Goal: Task Accomplishment & Management: Use online tool/utility

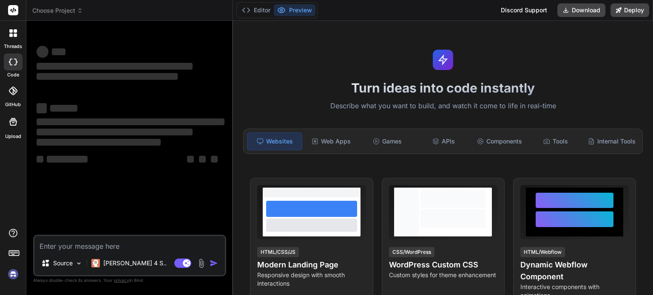
click at [14, 274] on img at bounding box center [13, 274] width 14 height 14
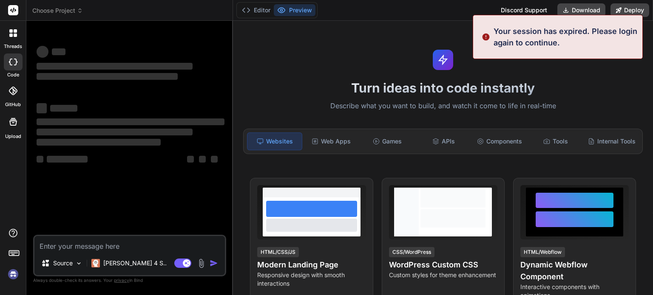
scroll to position [8, 0]
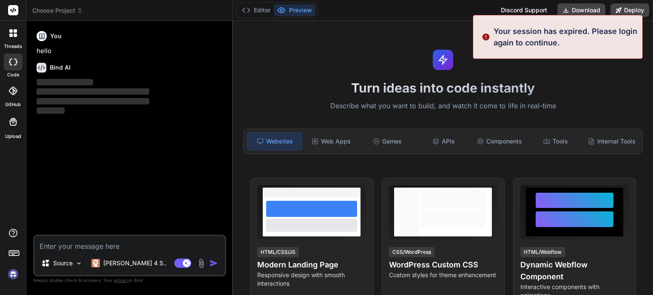
click at [9, 275] on img at bounding box center [13, 274] width 14 height 14
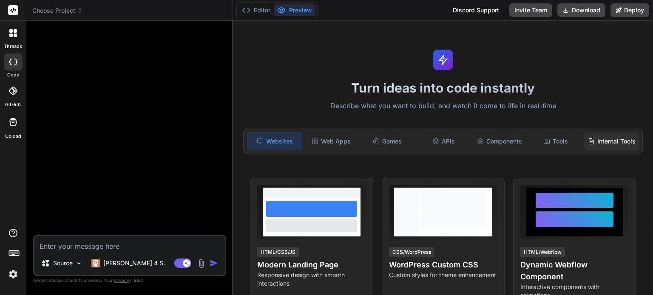
click at [618, 139] on div "Internal Tools" at bounding box center [611, 142] width 54 height 18
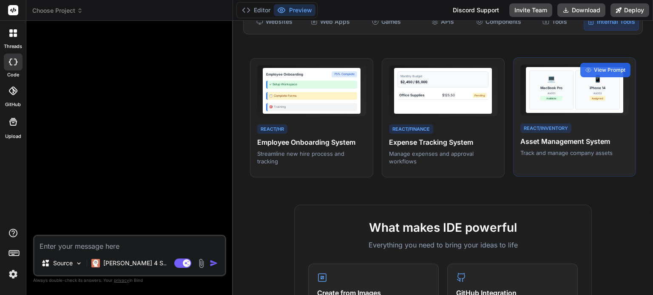
scroll to position [43, 0]
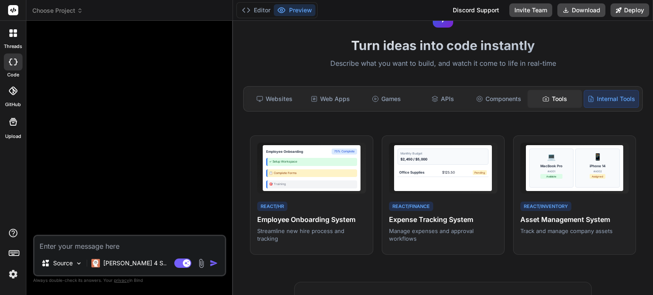
click at [553, 95] on div "Tools" at bounding box center [555, 99] width 54 height 18
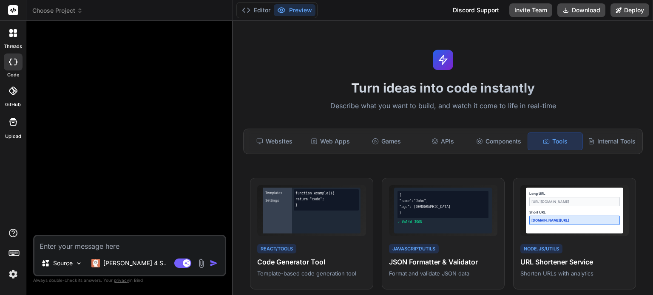
scroll to position [0, 0]
click at [277, 143] on div "Websites" at bounding box center [274, 142] width 54 height 18
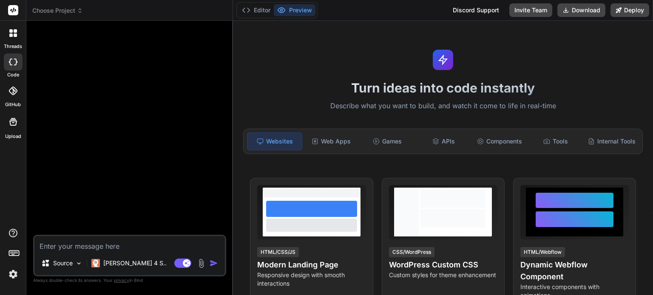
click at [116, 248] on textarea at bounding box center [129, 243] width 190 height 15
type textarea "x"
type textarea "cr"
type textarea "x"
type textarea "crf"
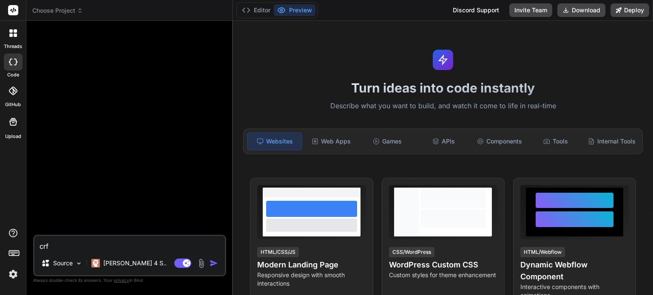
type textarea "x"
type textarea "crfe"
type textarea "x"
type textarea "crfea"
type textarea "x"
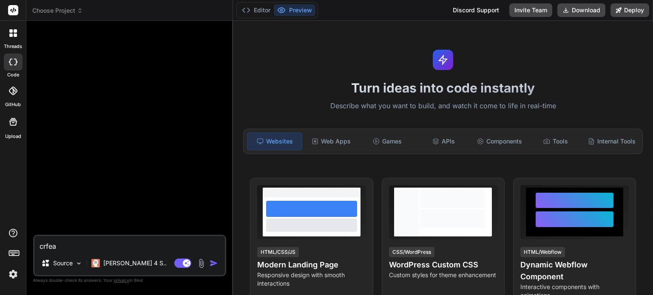
type textarea "crfe"
type textarea "x"
type textarea "crf"
type textarea "x"
type textarea "cr"
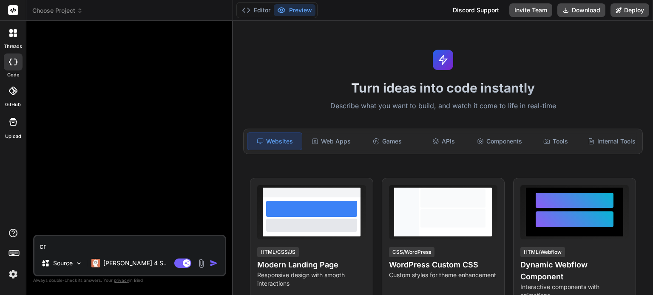
type textarea "x"
type textarea "cre"
type textarea "x"
type textarea "crea"
type textarea "x"
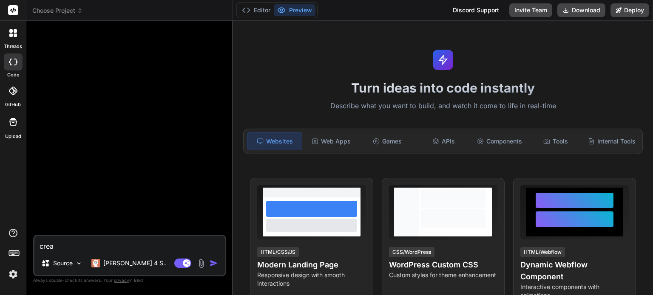
type textarea "creat"
type textarea "x"
type textarea "create"
type textarea "x"
type textarea "create"
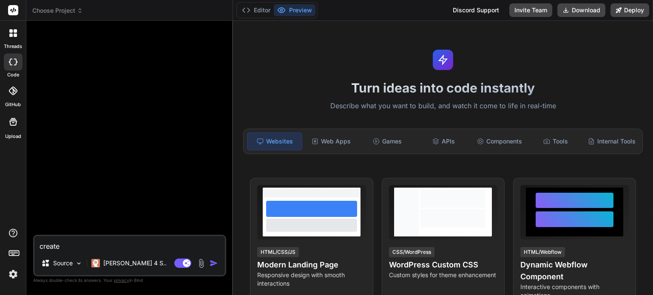
type textarea "x"
type textarea "create a"
type textarea "x"
type textarea "create a"
type textarea "x"
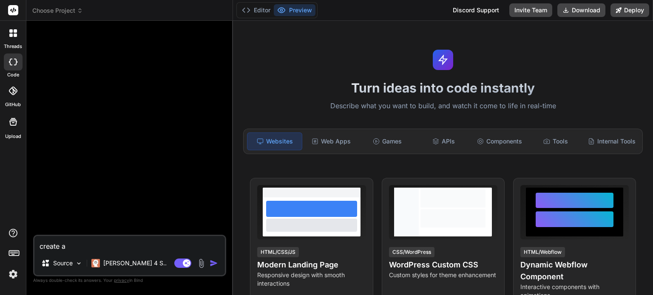
type textarea "create a w"
type textarea "x"
type textarea "create a we"
type textarea "x"
type textarea "create a w"
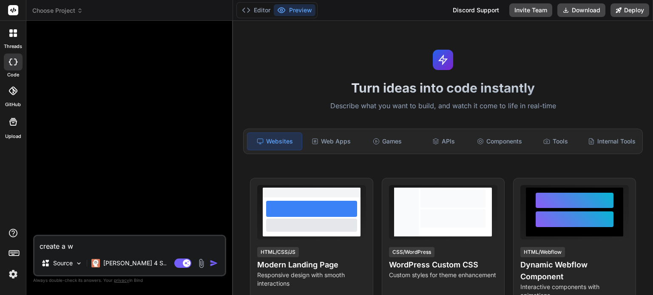
type textarea "x"
type textarea "create a"
type textarea "x"
type textarea "create a"
type textarea "x"
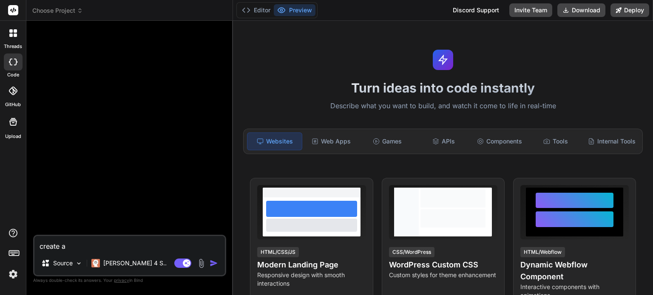
type textarea "create"
type textarea "x"
type textarea "create"
type textarea "x"
type textarea "creat"
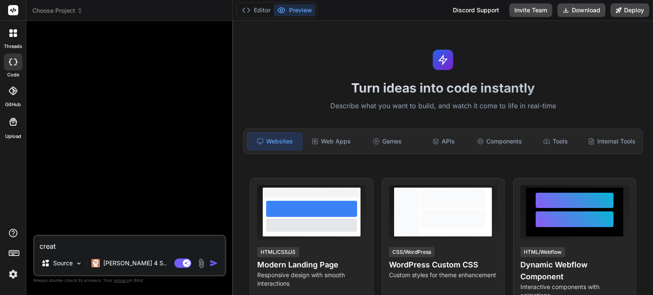
type textarea "x"
type textarea "crea"
type textarea "x"
type textarea "cre"
type textarea "x"
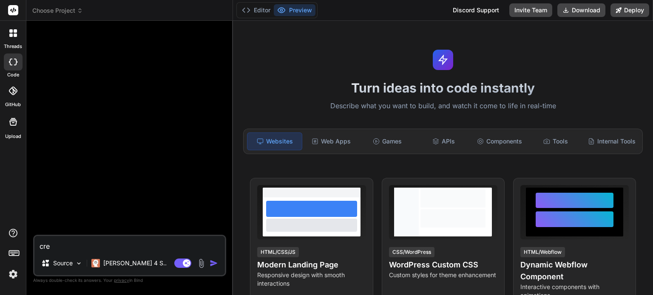
type textarea "cr"
type textarea "x"
type textarea "c"
type textarea "x"
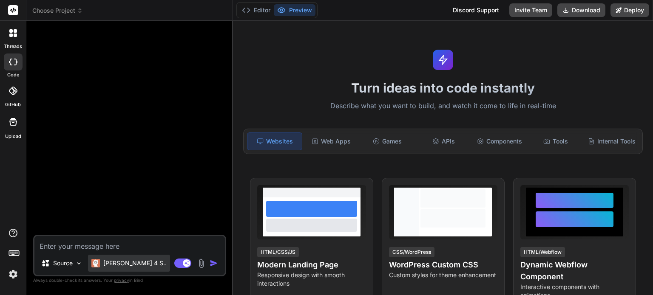
type textarea "c"
type textarea "x"
type textarea "cr"
type textarea "x"
type textarea "crea"
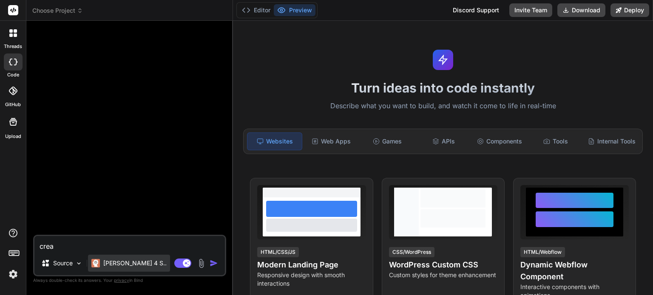
type textarea "x"
type textarea "create"
type textarea "x"
type textarea "create"
type textarea "x"
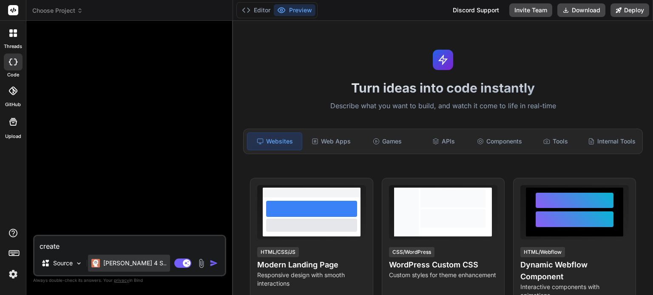
type textarea "create a"
type textarea "x"
type textarea "create a"
type textarea "x"
type textarea "create a b"
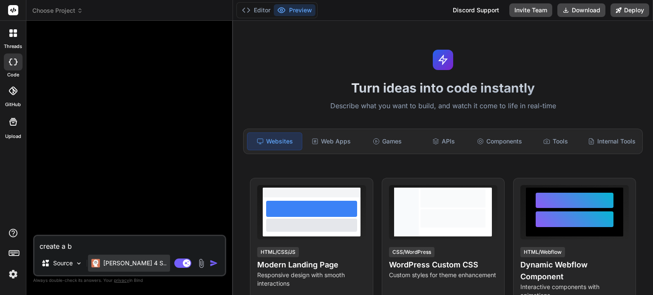
type textarea "x"
type textarea "create a ba"
type textarea "x"
type textarea "create a bas"
type textarea "x"
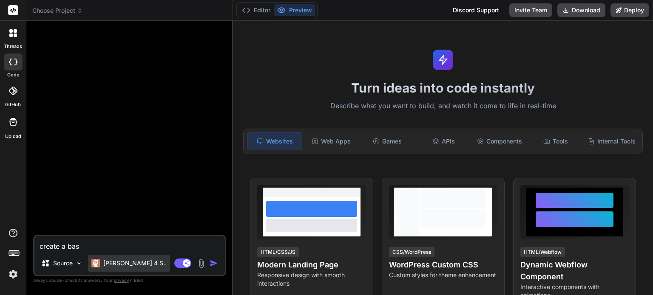
type textarea "create a basi"
type textarea "x"
type textarea "create a basic"
type textarea "x"
type textarea "create a basic"
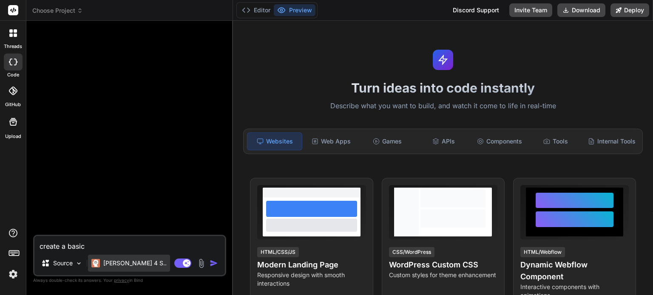
type textarea "x"
type textarea "create a basic a"
type textarea "x"
type textarea "create a basic ar"
type textarea "x"
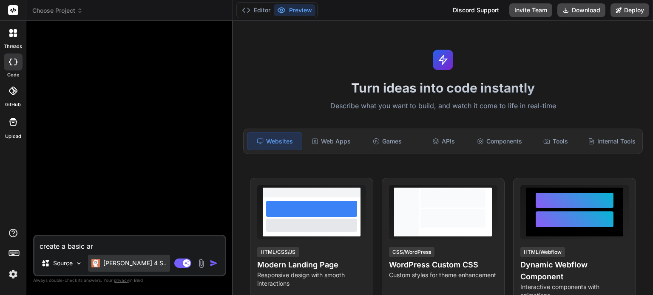
type textarea "create a basic art"
type textarea "x"
type textarea "create a basic art"
type textarea "x"
type textarea "create a basic art g"
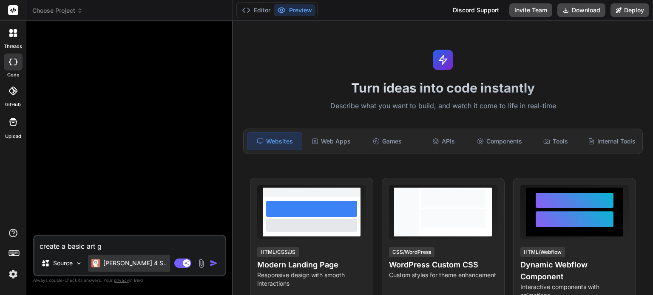
type textarea "x"
type textarea "create a basic art ga"
type textarea "x"
type textarea "create a basic art gal"
type textarea "x"
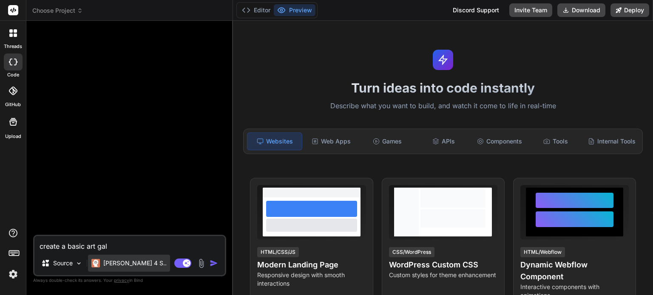
type textarea "create a basic art gall"
type textarea "x"
type textarea "create a basic art galle"
type textarea "x"
type textarea "create a basic art galler"
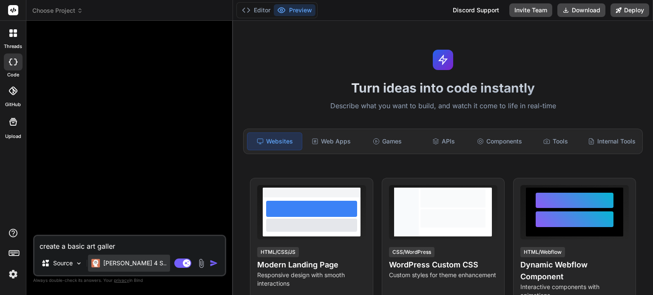
type textarea "x"
type textarea "create a basic art gallery"
type textarea "x"
type textarea "create a basic art gallery"
type textarea "x"
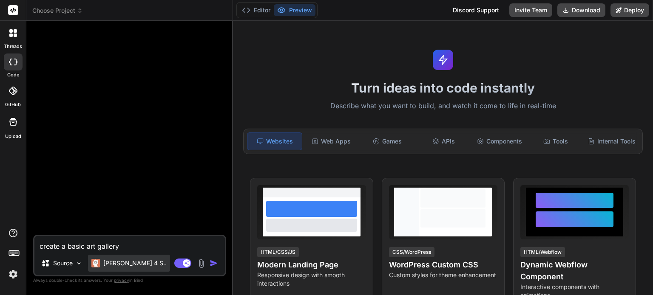
type textarea "create a basic art gallery w"
type textarea "x"
type textarea "create a basic art gallery we"
type textarea "x"
type textarea "create a basic art gallery web"
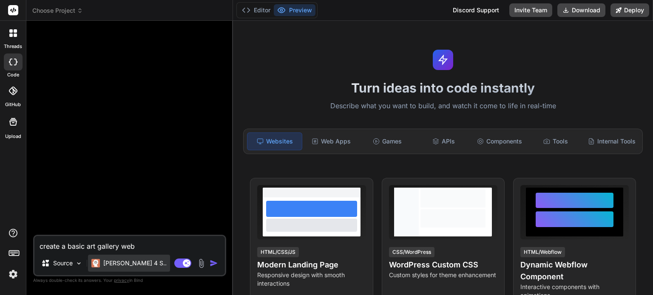
type textarea "x"
type textarea "create a basic art gallery webs"
type textarea "x"
type textarea "create a basic art gallery websi"
type textarea "x"
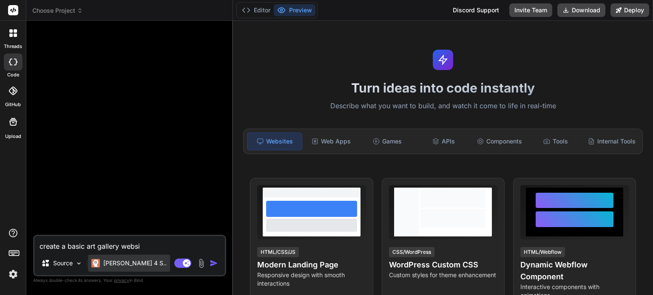
type textarea "create a basic art gallery websit"
type textarea "x"
type textarea "create a basic art gallery website"
type textarea "x"
type textarea "create a basic art gallery websited"
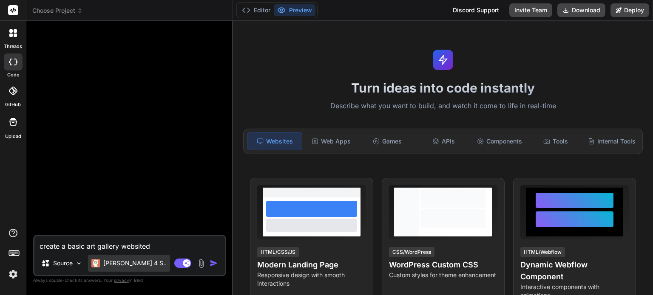
type textarea "x"
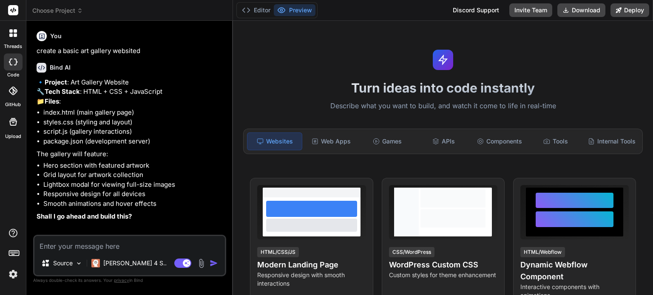
scroll to position [7, 0]
type textarea "x"
type textarea "y"
type textarea "x"
type textarea "ye"
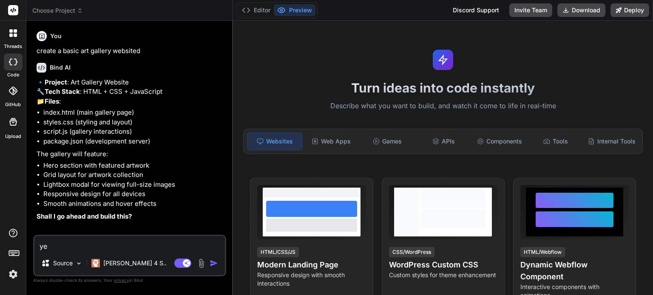
type textarea "x"
type textarea "yes"
click at [216, 263] on img "button" at bounding box center [214, 263] width 9 height 9
type textarea "x"
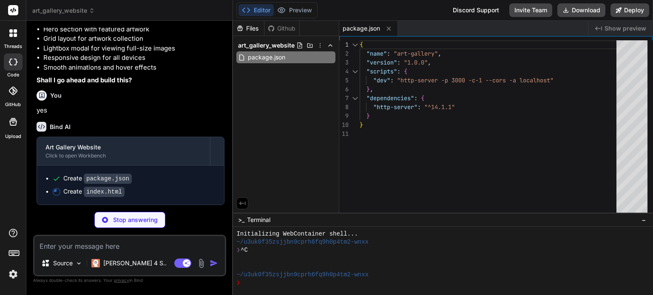
scroll to position [154, 0]
type textarea "x"
type textarea "</div> </div> <script src="script.js"></script> </body> </html>"
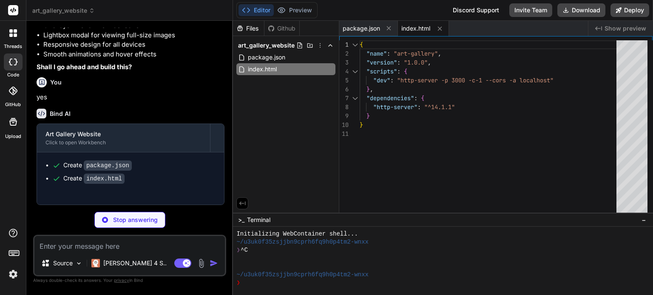
type textarea "x"
type textarea "} .contact-info { grid-template-columns: 1fr; } }"
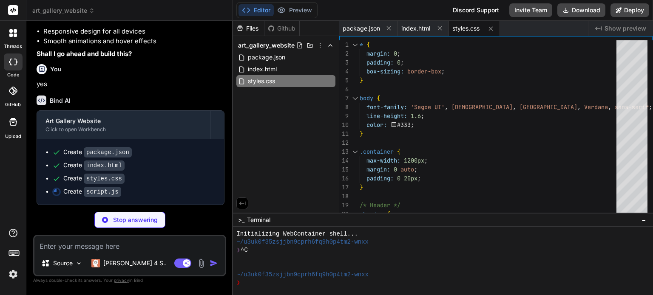
scroll to position [180, 0]
type textarea "x"
type textarea "el.style.opacity = '0'; el.style.transform = 'translateY(30px)'; el.style.trans…"
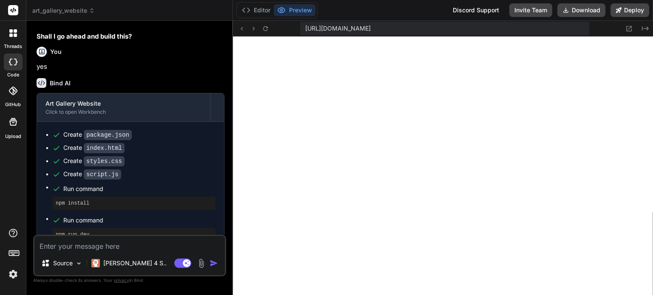
scroll to position [214, 0]
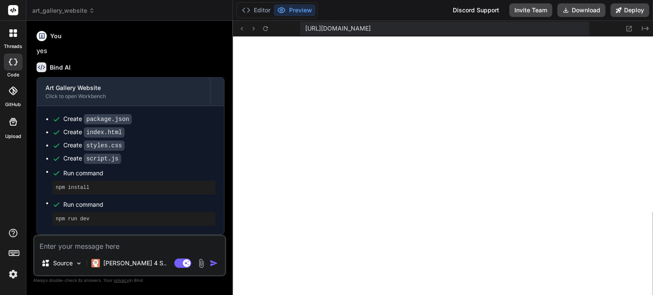
click at [12, 272] on img at bounding box center [13, 274] width 14 height 14
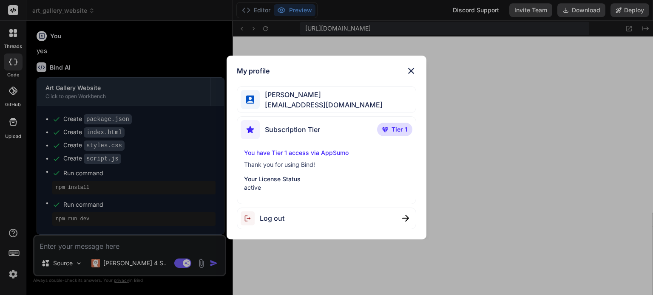
click at [411, 71] on img at bounding box center [411, 71] width 10 height 10
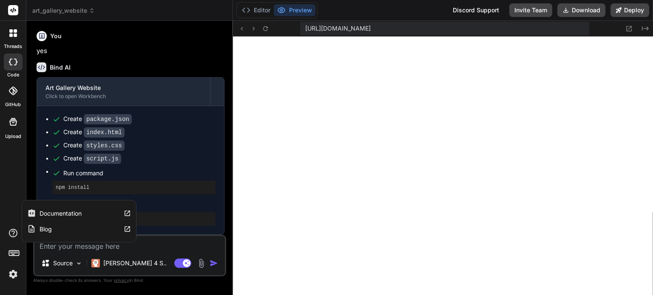
click at [52, 229] on div "Blog" at bounding box center [79, 229] width 114 height 16
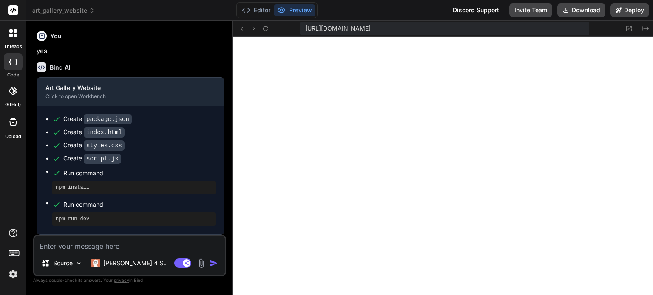
click at [17, 275] on img at bounding box center [13, 274] width 14 height 14
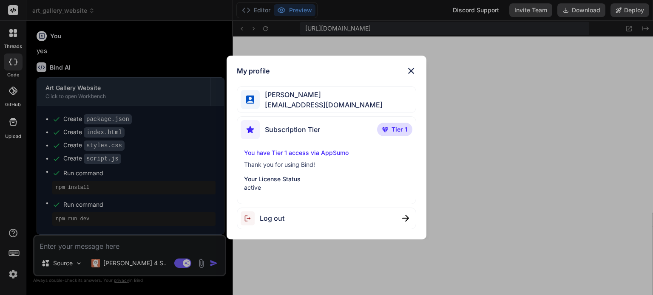
click at [277, 217] on span "Log out" at bounding box center [272, 218] width 25 height 10
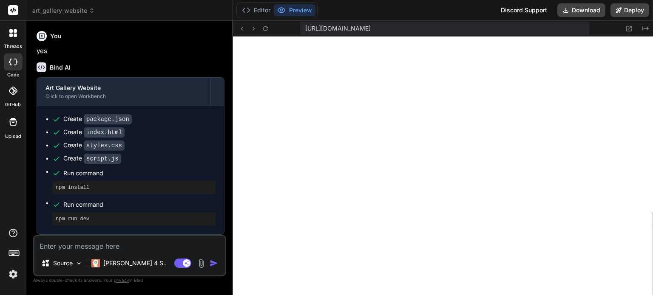
scroll to position [0, 0]
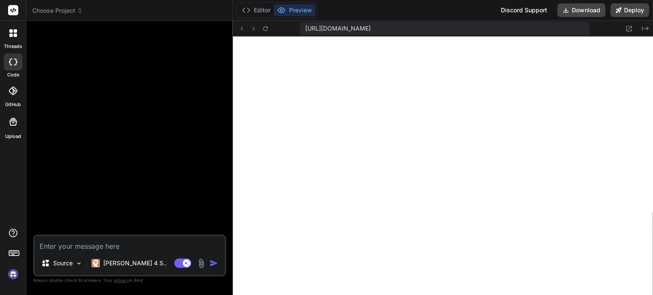
type textarea "x"
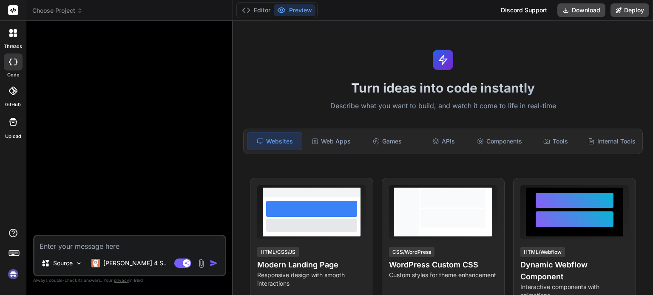
scroll to position [563, 0]
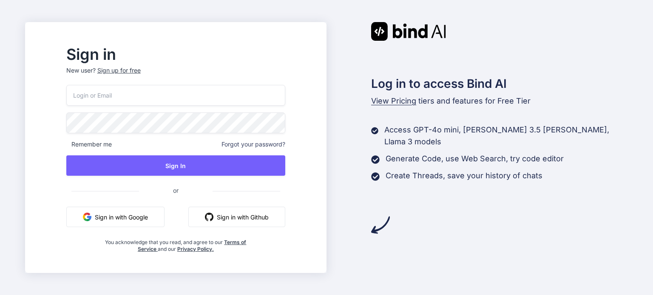
click at [138, 95] on input "email" at bounding box center [175, 95] width 219 height 21
click at [154, 213] on button "Sign in with Google" at bounding box center [115, 217] width 98 height 20
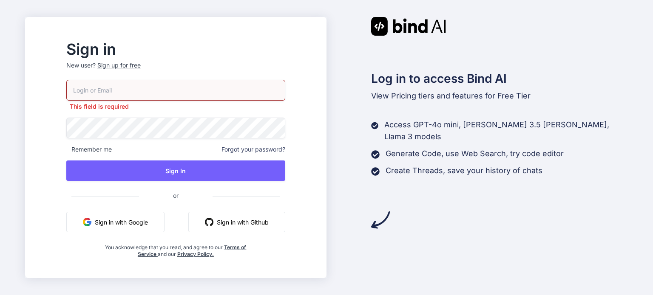
click at [136, 226] on button "Sign in with Google" at bounding box center [115, 222] width 98 height 20
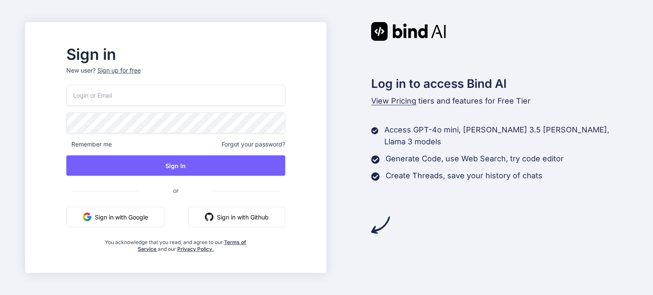
click at [153, 219] on button "Sign in with Google" at bounding box center [115, 217] width 98 height 20
